Goal: Transaction & Acquisition: Purchase product/service

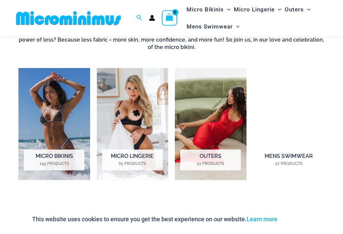
scroll to position [443, 0]
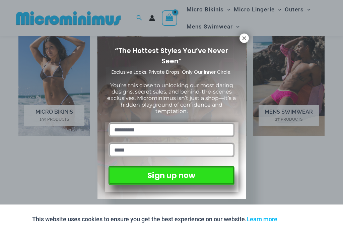
click at [241, 37] on icon at bounding box center [244, 38] width 6 height 6
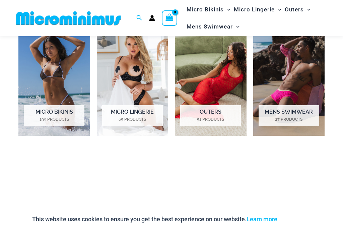
click at [136, 98] on img "Visit product category Micro Lingerie" at bounding box center [133, 80] width 72 height 112
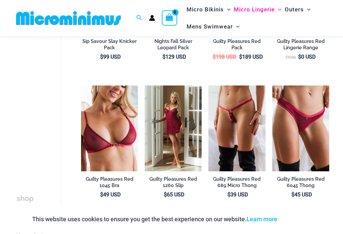
scroll to position [211, 0]
click at [208, 85] on img at bounding box center [208, 85] width 0 height 0
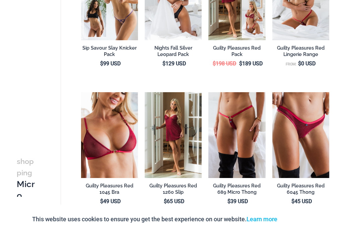
scroll to position [0, 0]
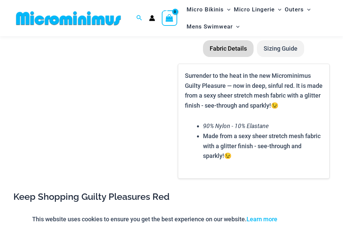
scroll to position [516, 0]
